Goal: Find specific page/section: Find specific page/section

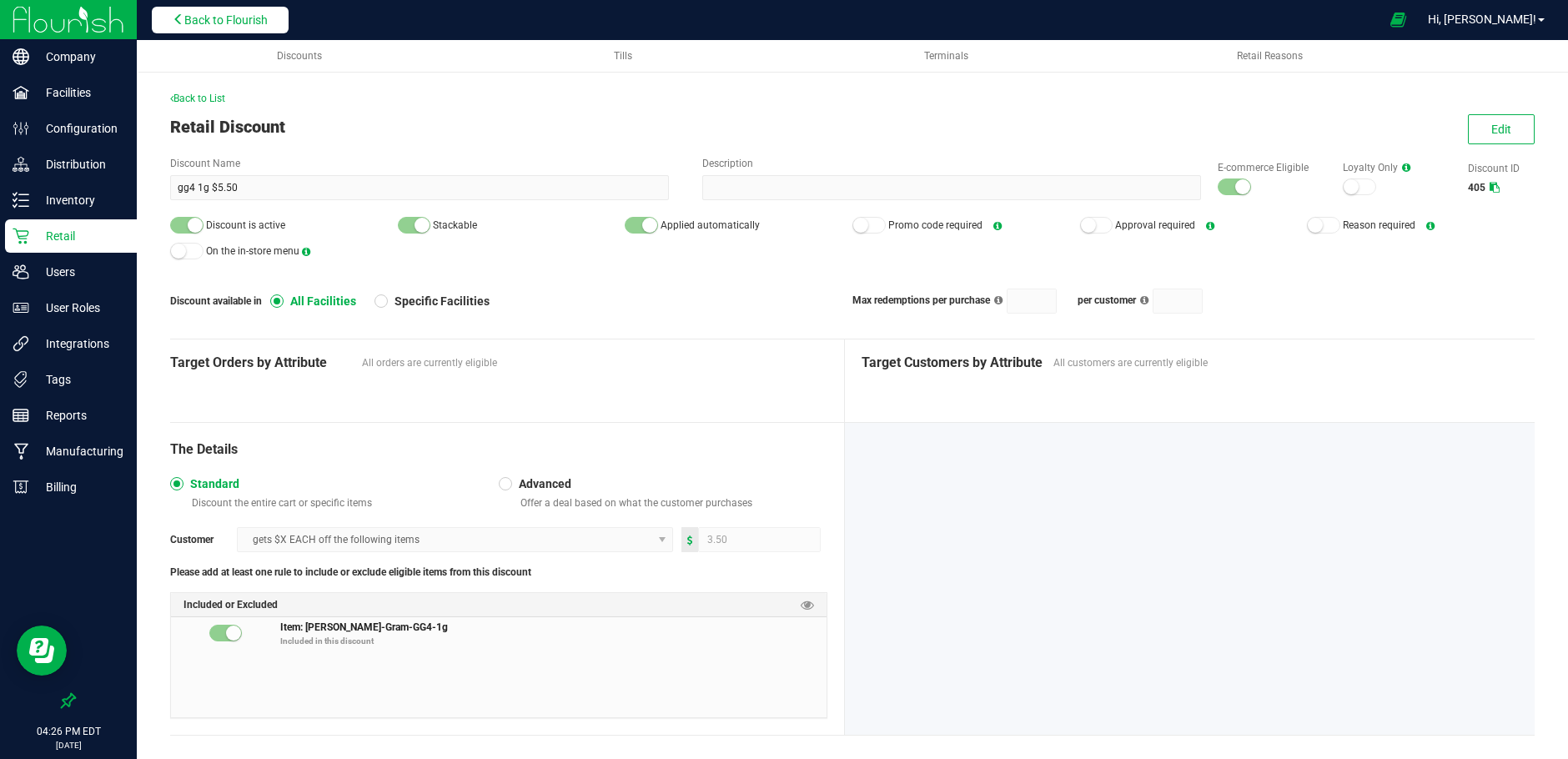
click at [222, 21] on span "Back to Flourish" at bounding box center [226, 20] width 83 height 13
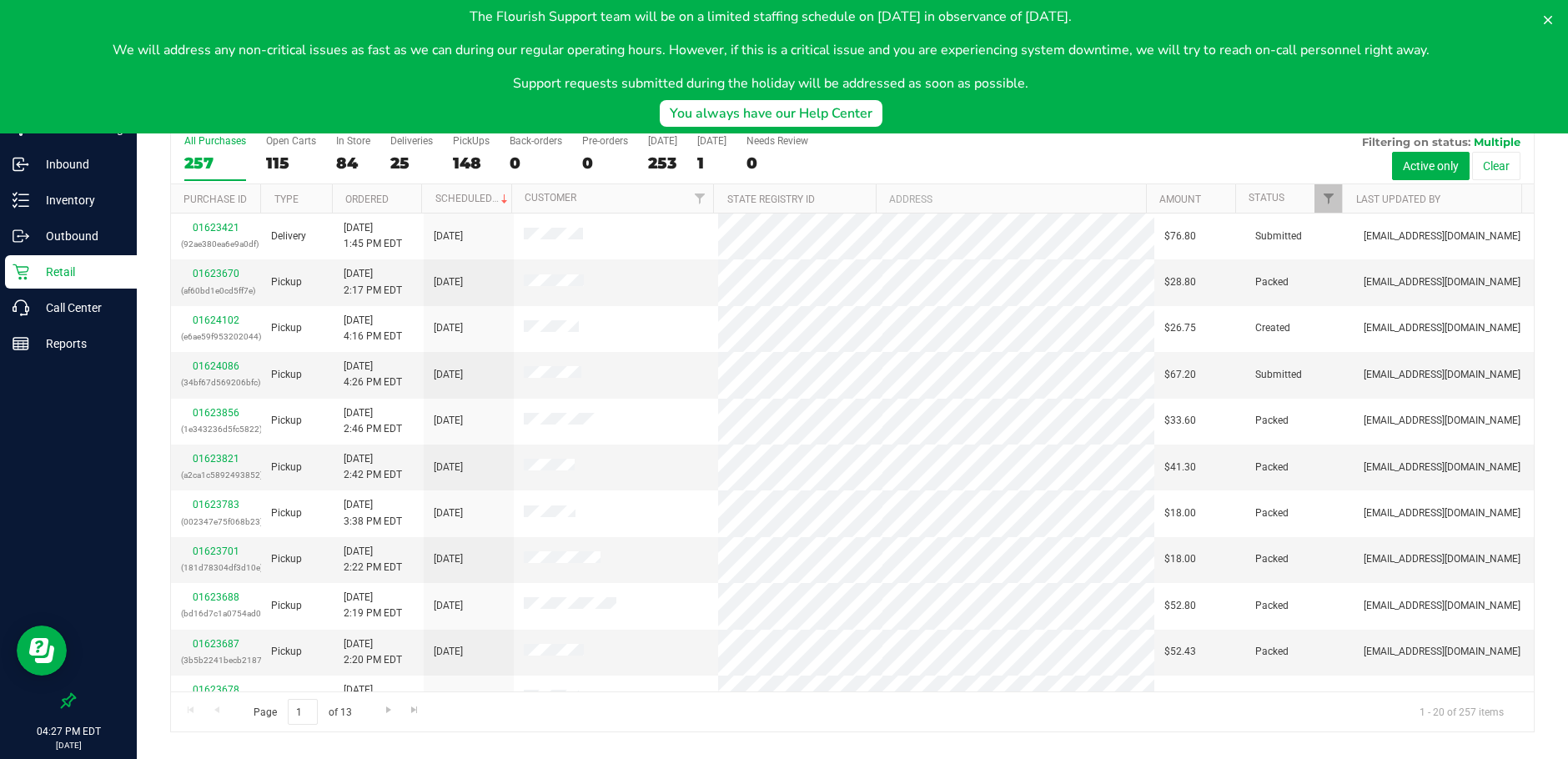
click at [1526, 10] on div "The Flourish Support team will be on a limited staffing schedule on [DATE] in o…" at bounding box center [770, 66] width 1515 height 120
click at [1545, 17] on icon at bounding box center [1548, 20] width 9 height 9
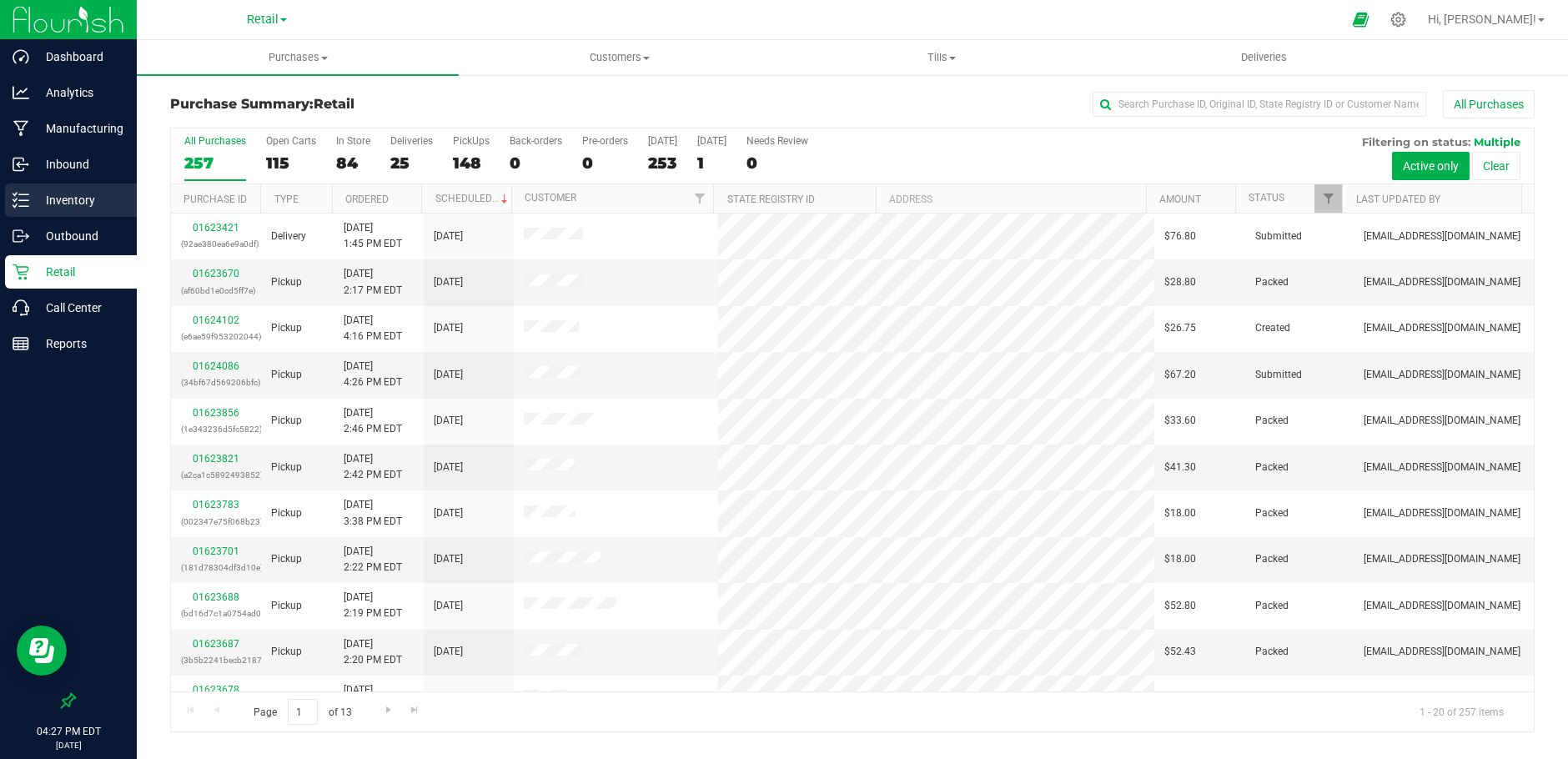
click at [65, 191] on p "Inventory" at bounding box center [80, 200] width 101 height 20
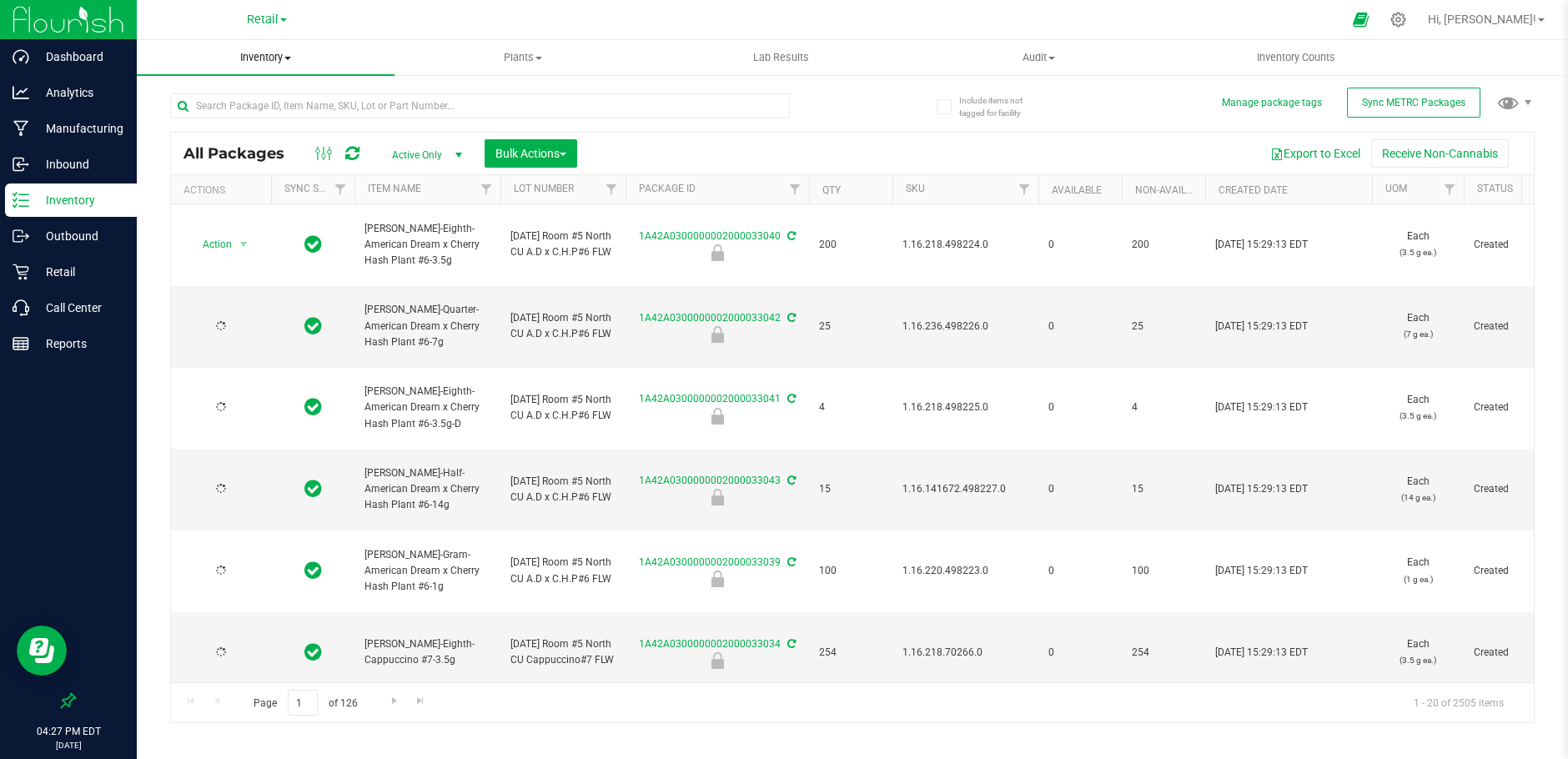
type input "[DATE]"
click at [267, 53] on span "Inventory" at bounding box center [266, 58] width 258 height 15
click at [194, 120] on span "All inventory" at bounding box center [193, 120] width 113 height 14
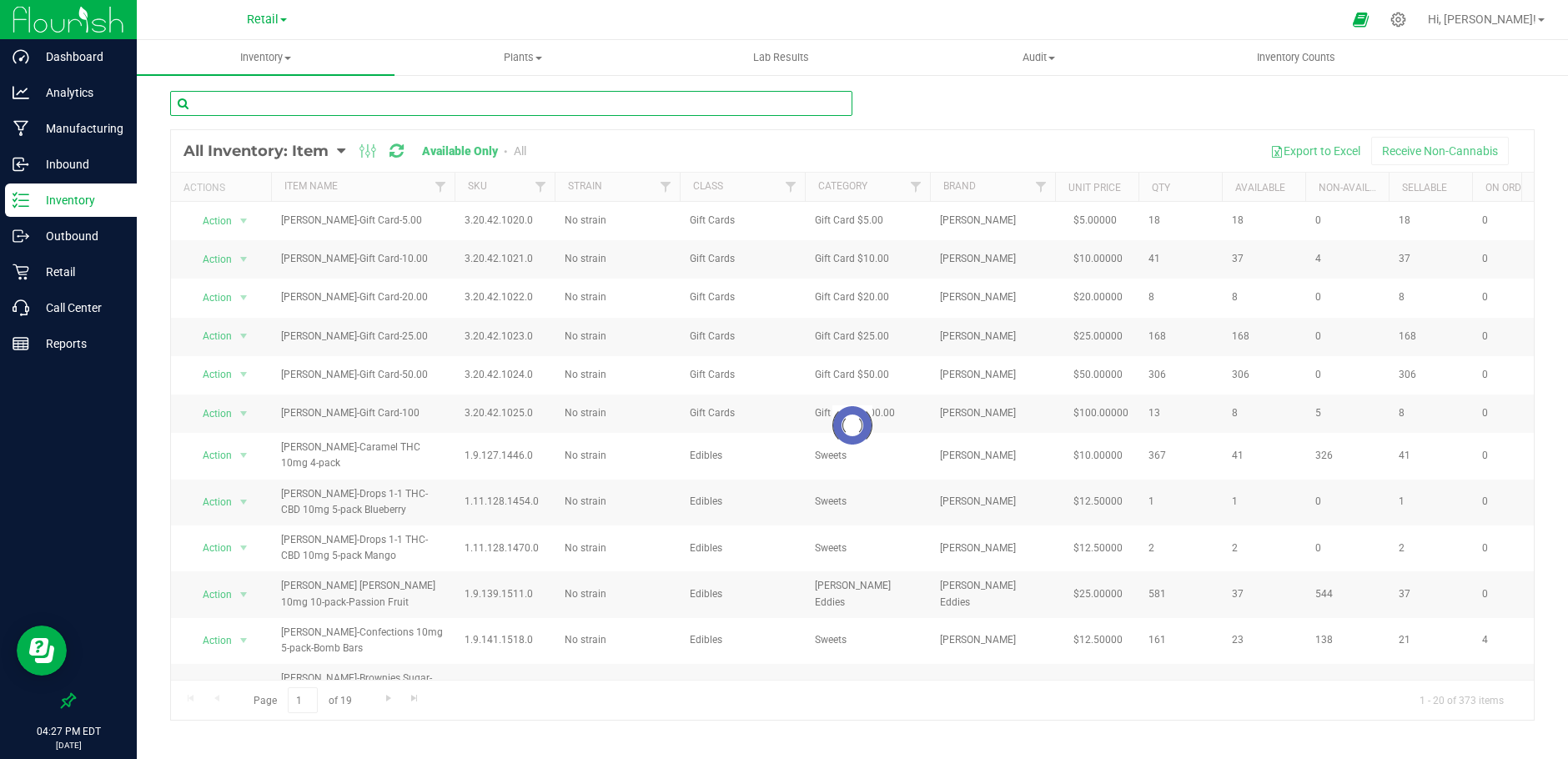
click at [246, 102] on input "text" at bounding box center [510, 103] width 682 height 25
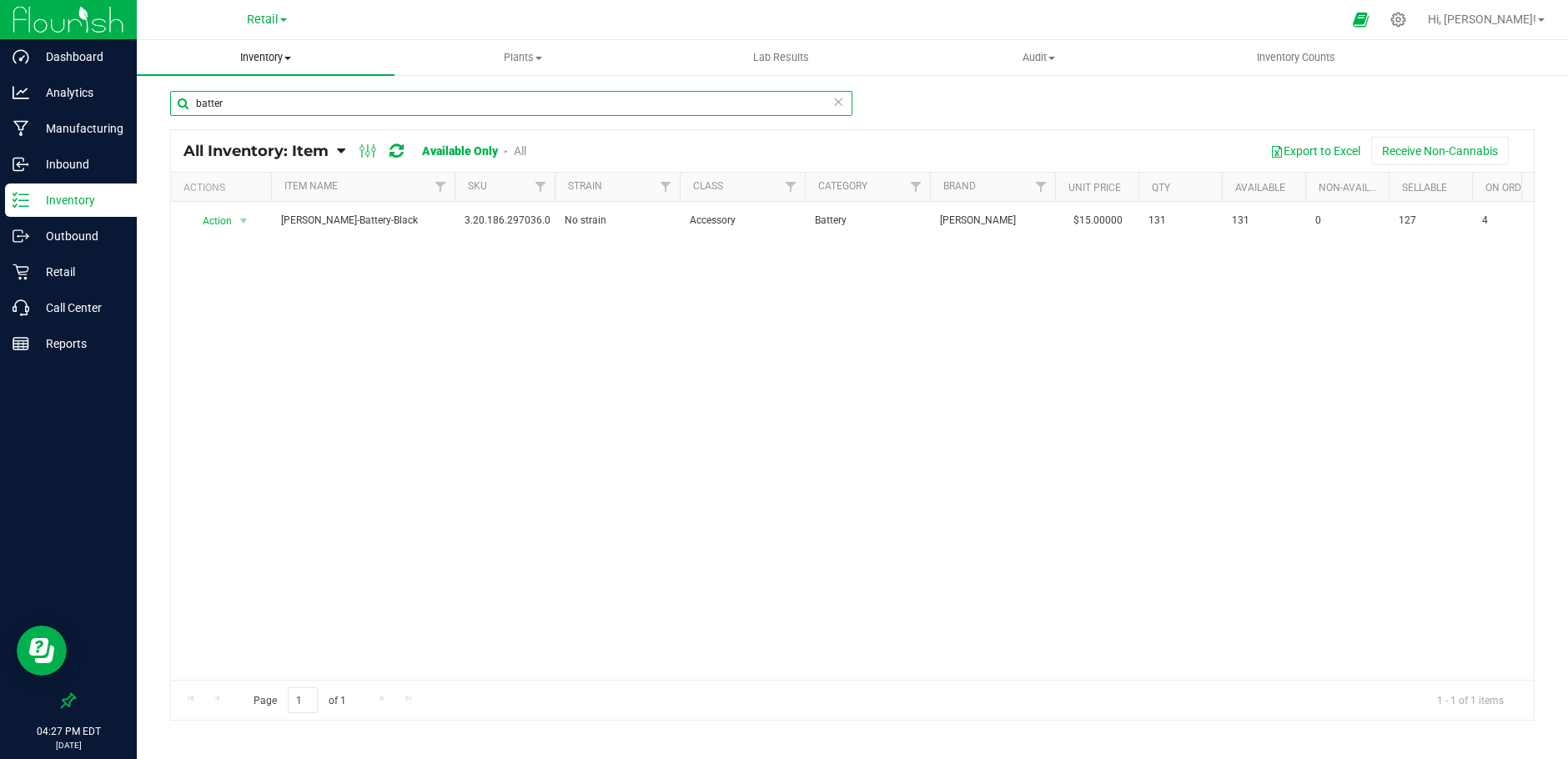
type input "batter"
